Goal: Task Accomplishment & Management: Complete application form

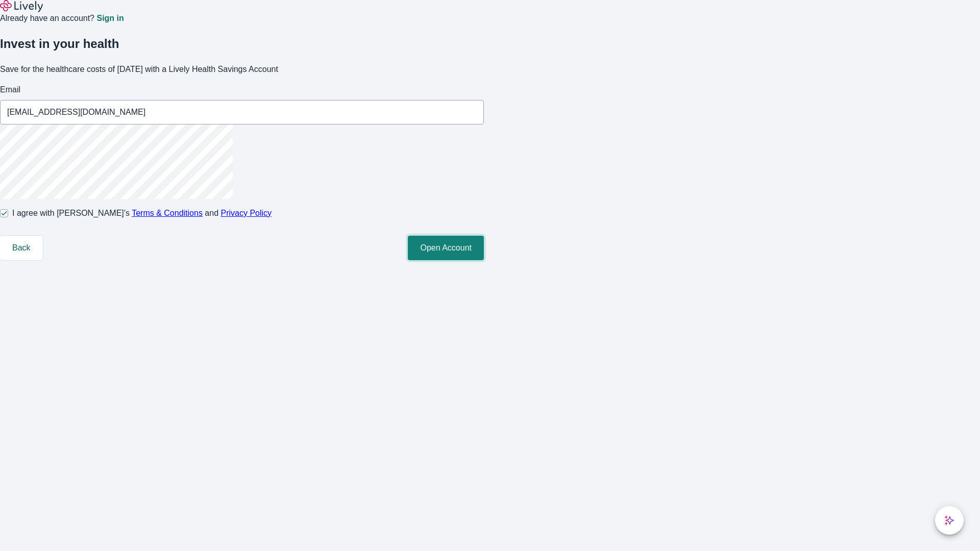
click at [484, 260] on button "Open Account" at bounding box center [446, 248] width 76 height 24
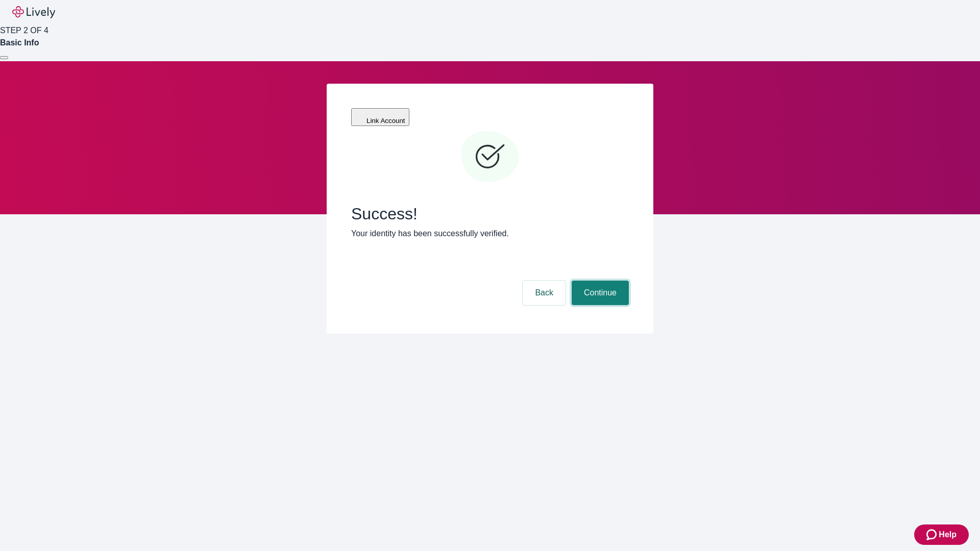
click at [598, 281] on button "Continue" at bounding box center [599, 293] width 57 height 24
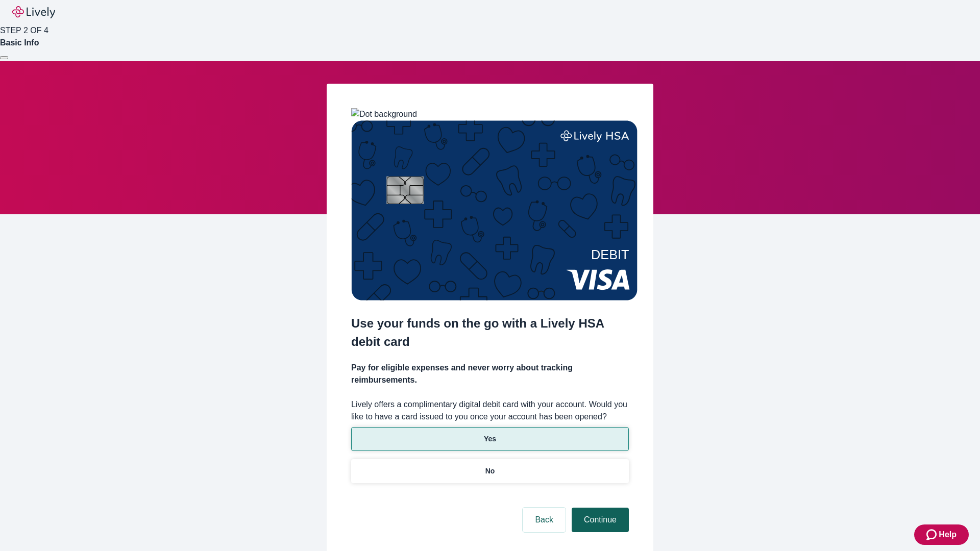
click at [489, 434] on p "Yes" at bounding box center [490, 439] width 12 height 11
click at [598, 508] on button "Continue" at bounding box center [599, 520] width 57 height 24
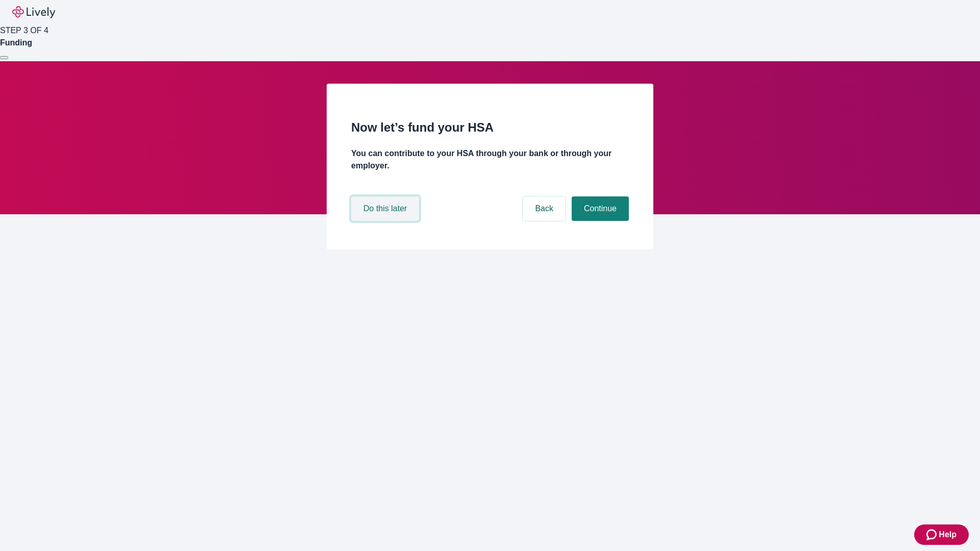
click at [386, 221] on button "Do this later" at bounding box center [385, 208] width 68 height 24
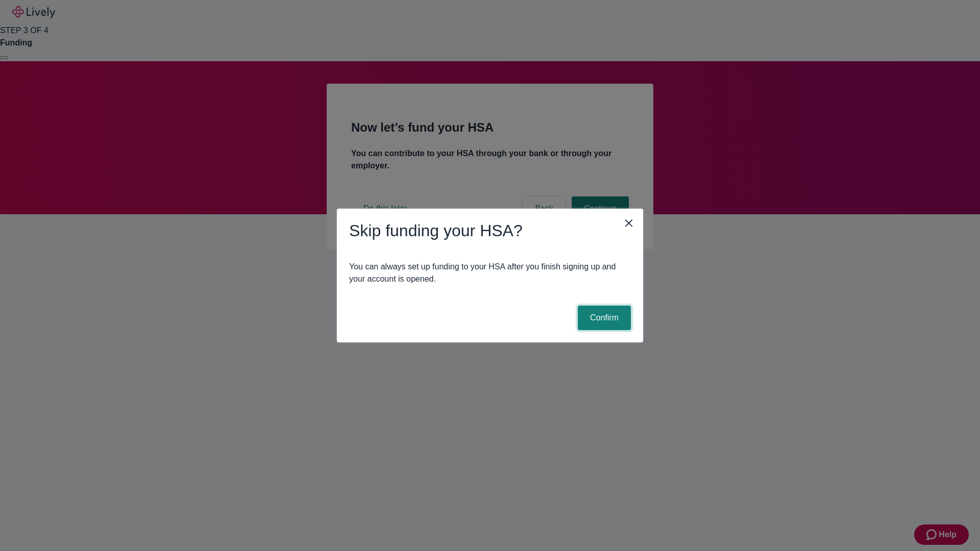
click at [603, 318] on button "Confirm" at bounding box center [604, 318] width 53 height 24
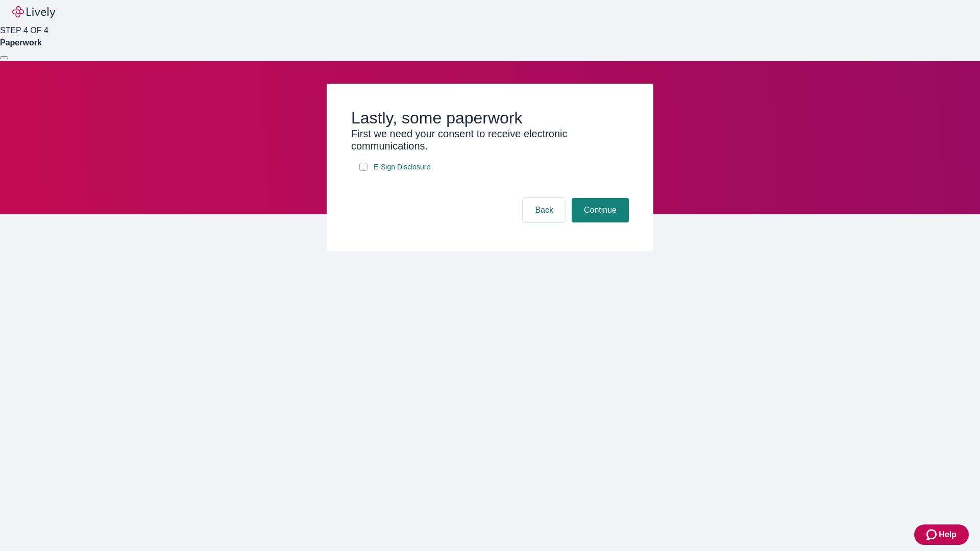
click at [363, 171] on input "E-Sign Disclosure" at bounding box center [363, 167] width 8 height 8
checkbox input "true"
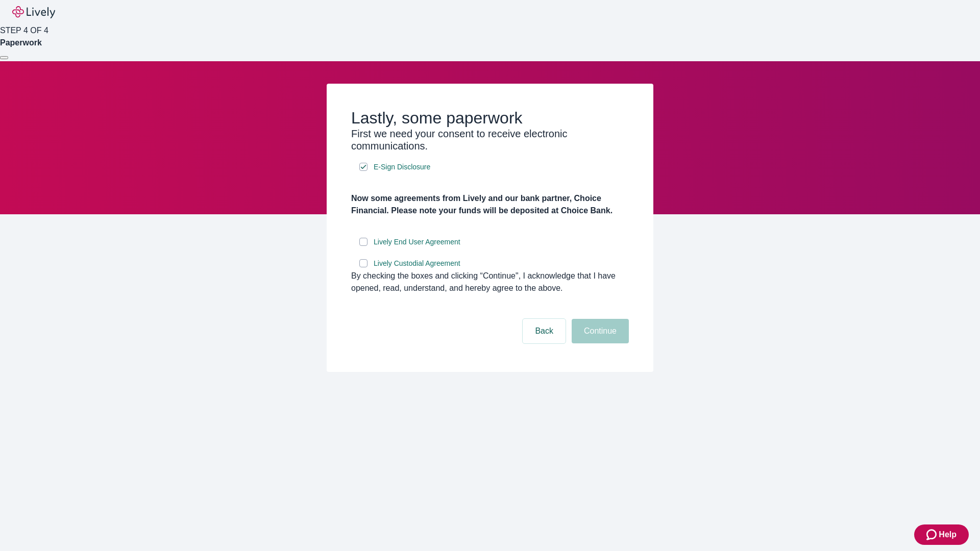
click at [363, 246] on input "Lively End User Agreement" at bounding box center [363, 242] width 8 height 8
checkbox input "true"
click at [363, 267] on input "Lively Custodial Agreement" at bounding box center [363, 263] width 8 height 8
checkbox input "true"
click at [598, 343] on button "Continue" at bounding box center [599, 331] width 57 height 24
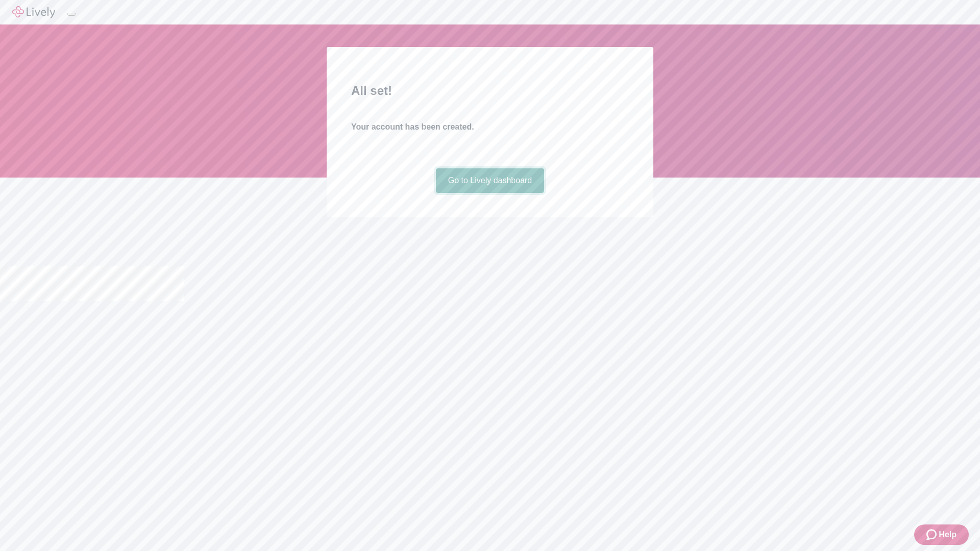
click at [489, 193] on link "Go to Lively dashboard" at bounding box center [490, 180] width 109 height 24
